Goal: Navigation & Orientation: Find specific page/section

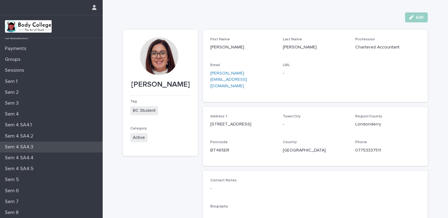
scroll to position [32, 0]
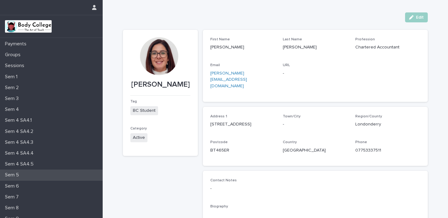
click at [17, 175] on p "Sem 5" at bounding box center [12, 175] width 21 height 6
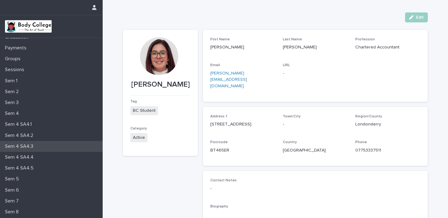
scroll to position [33, 0]
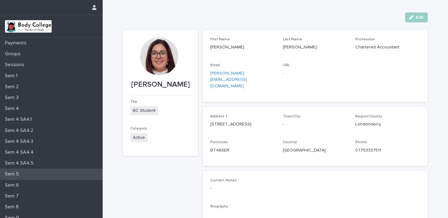
click at [19, 174] on p "Sem 5" at bounding box center [12, 174] width 21 height 6
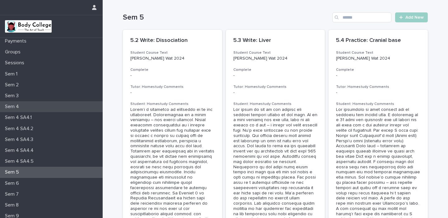
scroll to position [37, 0]
